Goal: Information Seeking & Learning: Find specific fact

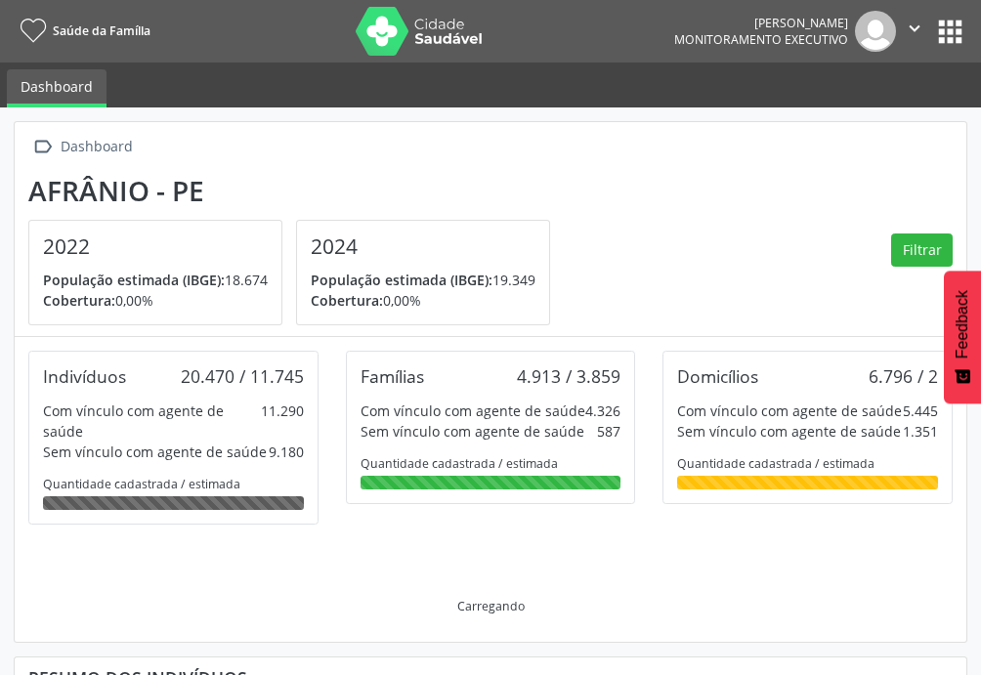
click at [946, 38] on button "apps" at bounding box center [950, 32] width 34 height 34
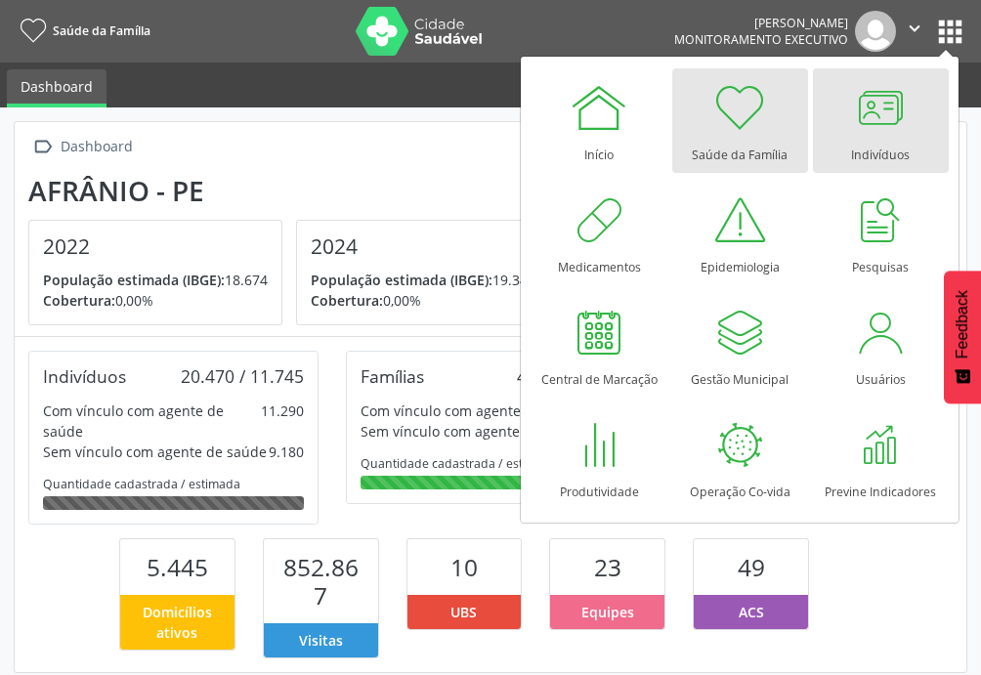
click at [885, 104] on div at bounding box center [880, 107] width 59 height 59
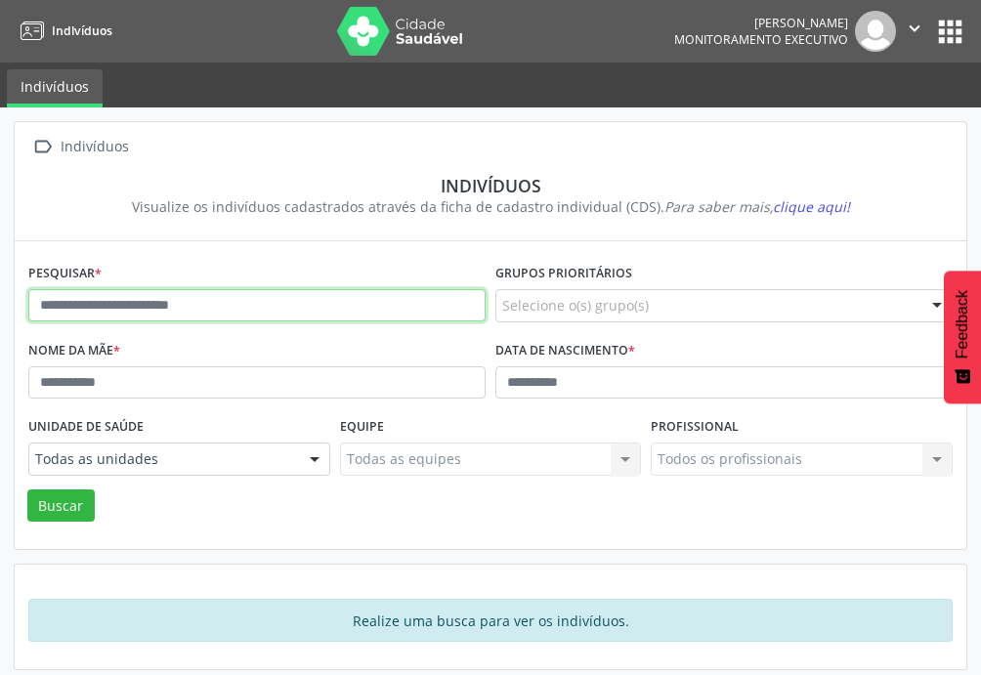
click at [181, 292] on input "text" at bounding box center [256, 305] width 457 height 33
click at [191, 295] on input "text" at bounding box center [256, 305] width 457 height 33
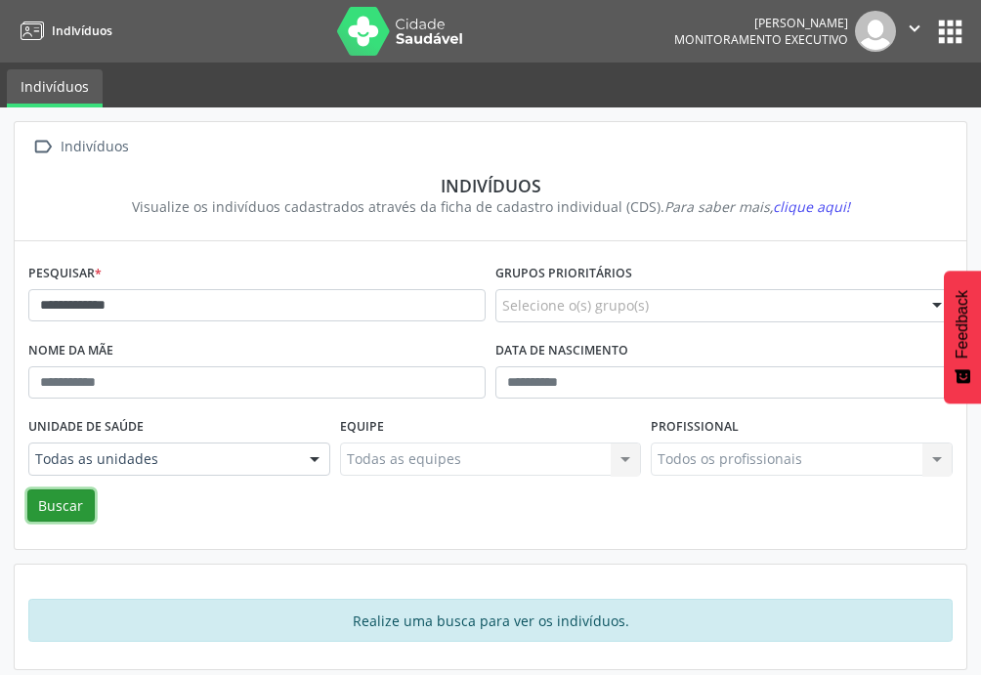
click at [52, 498] on button "Buscar" at bounding box center [60, 506] width 67 height 33
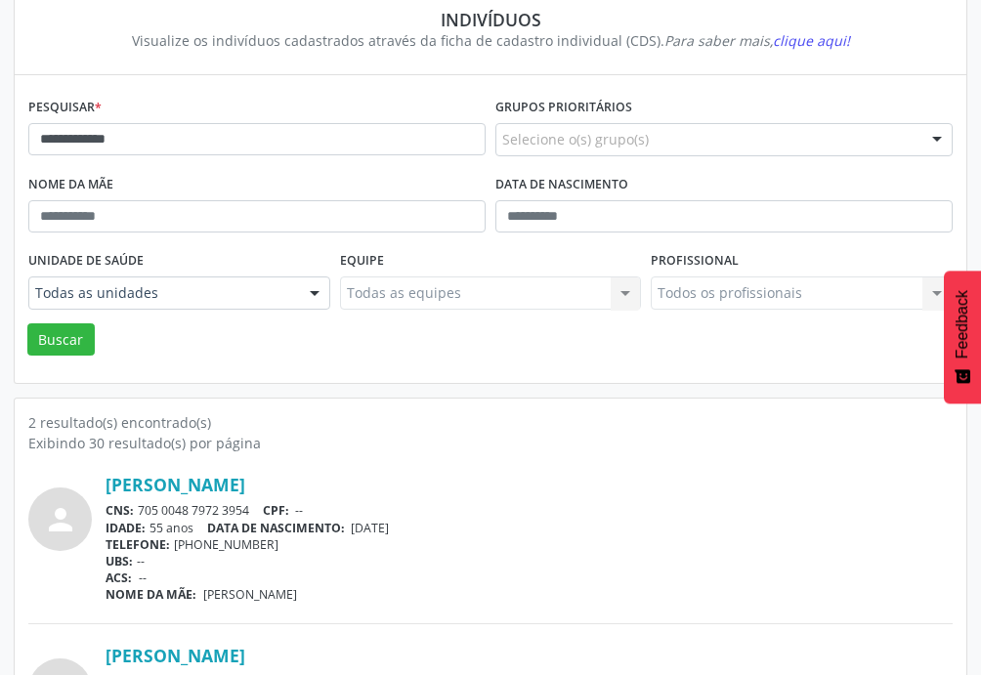
scroll to position [206, 0]
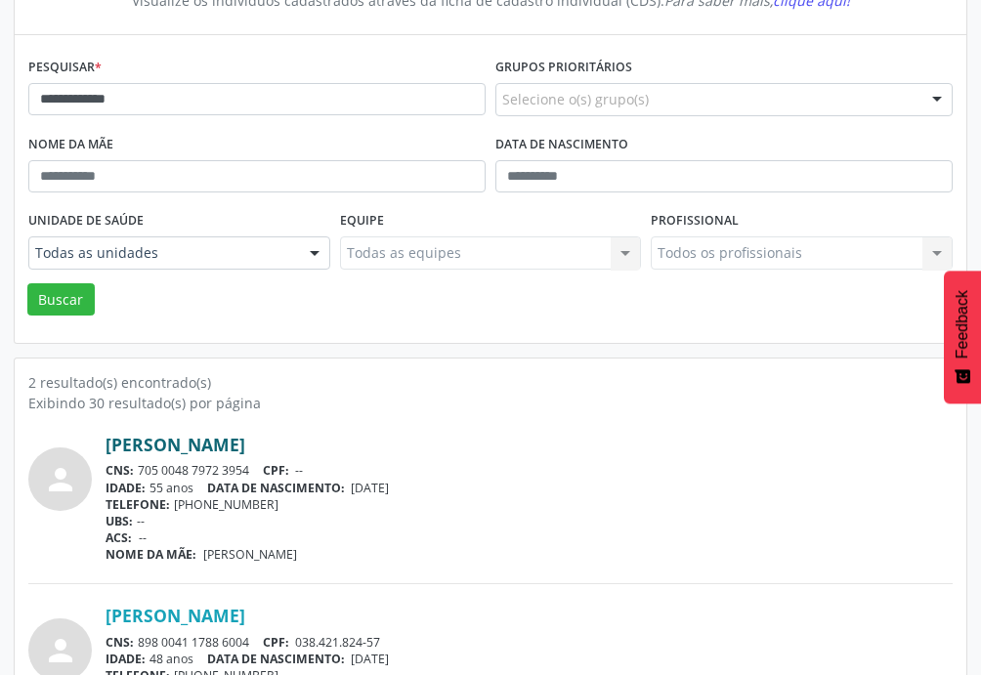
click at [235, 444] on link "Erasmo Carlos Medeiros" at bounding box center [176, 445] width 140 height 22
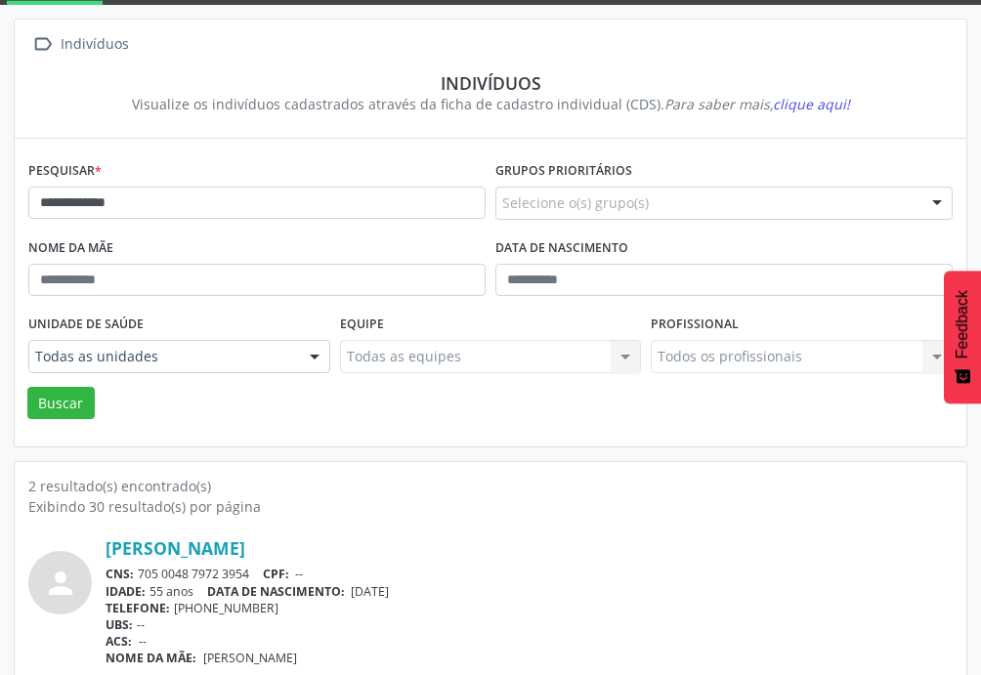
scroll to position [0, 0]
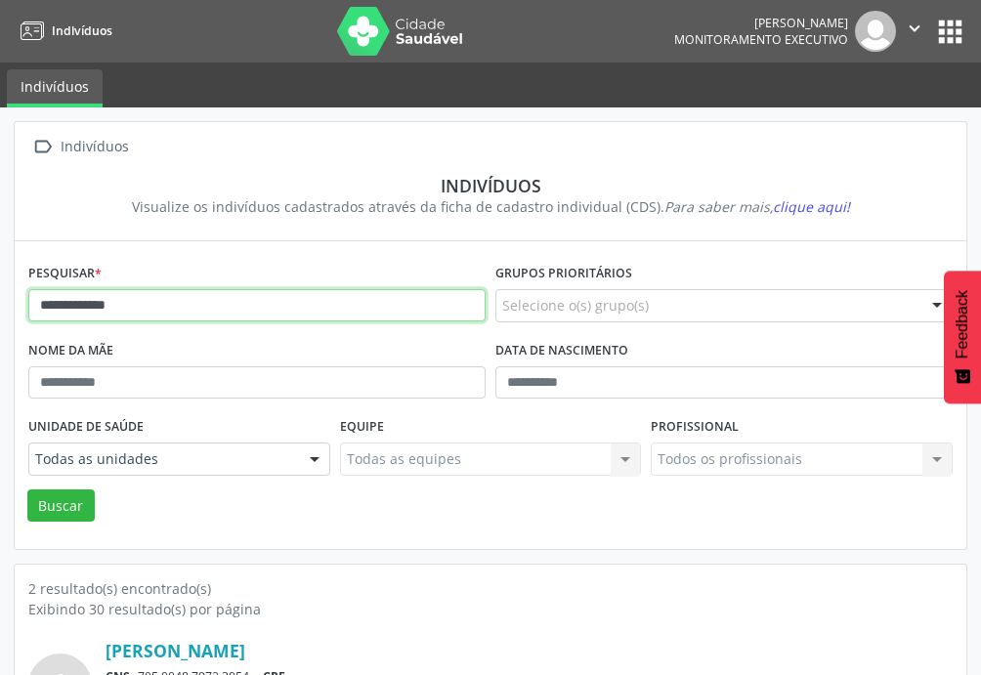
click at [359, 304] on input "**********" at bounding box center [256, 305] width 457 height 33
type input "*"
type input "**********"
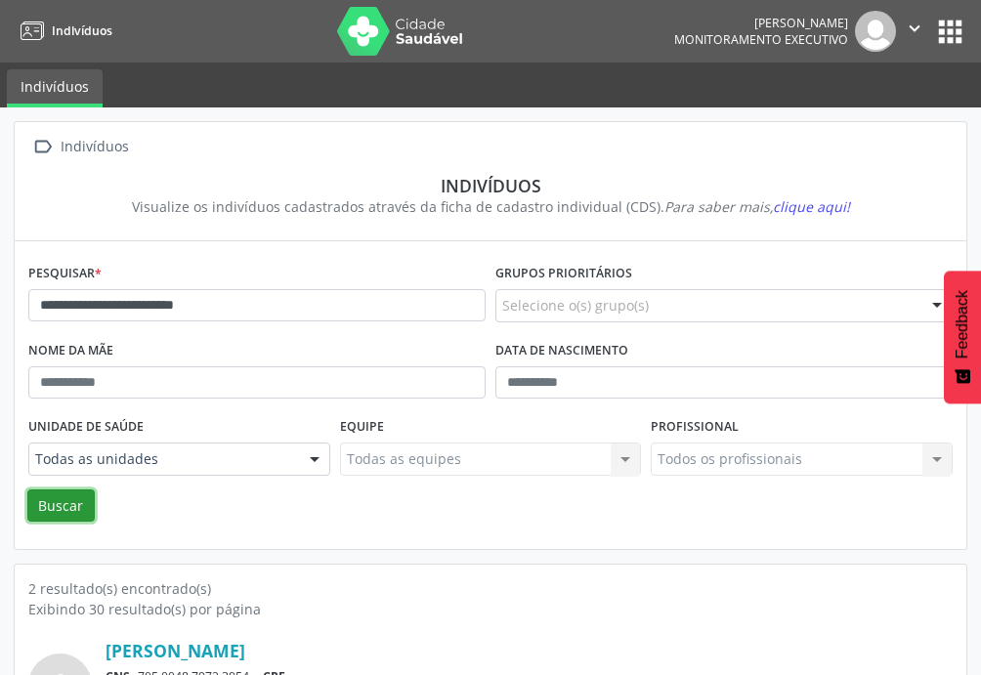
click at [72, 510] on button "Buscar" at bounding box center [60, 506] width 67 height 33
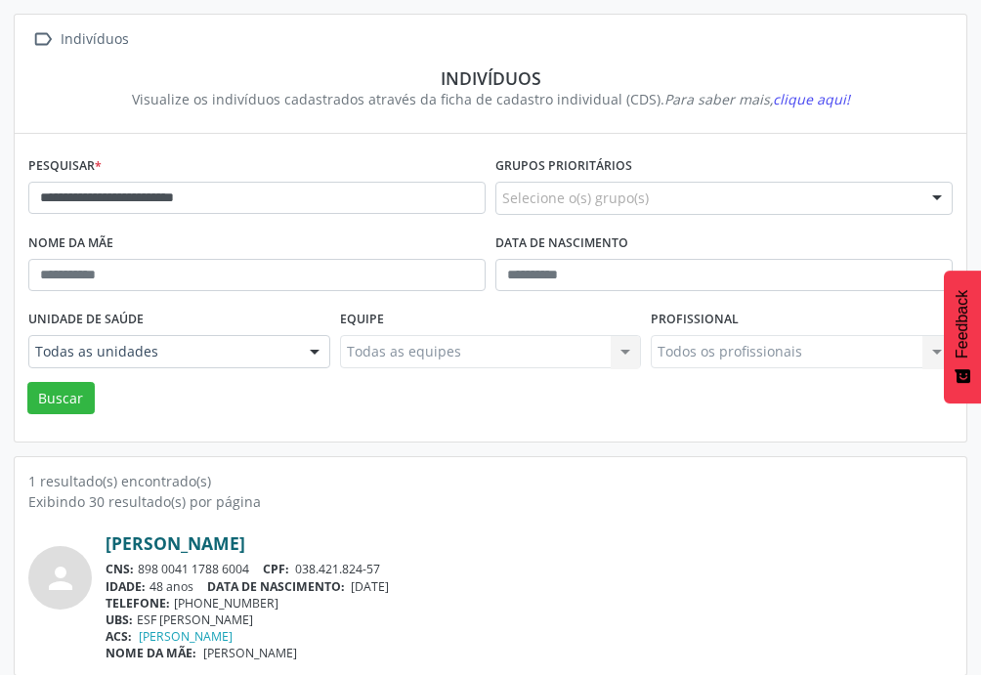
scroll to position [120, 0]
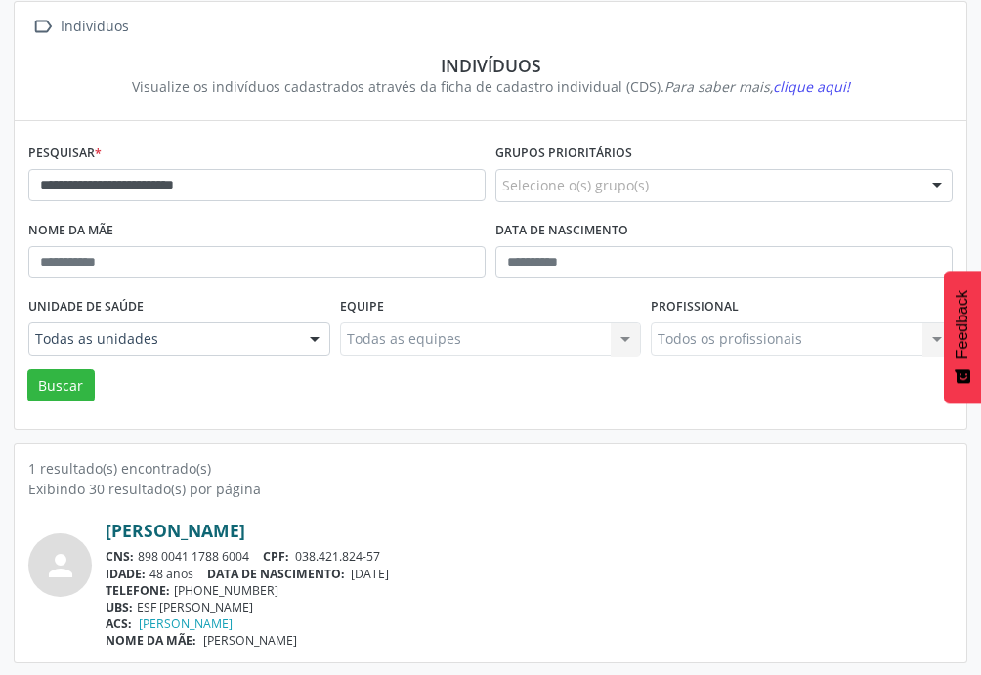
click at [245, 527] on link "Erasmo Carlos Nuncio Coelho" at bounding box center [176, 531] width 140 height 22
click at [245, 529] on link "Erasmo Carlos Nuncio Coelho" at bounding box center [176, 531] width 140 height 22
